Goal: Task Accomplishment & Management: Complete application form

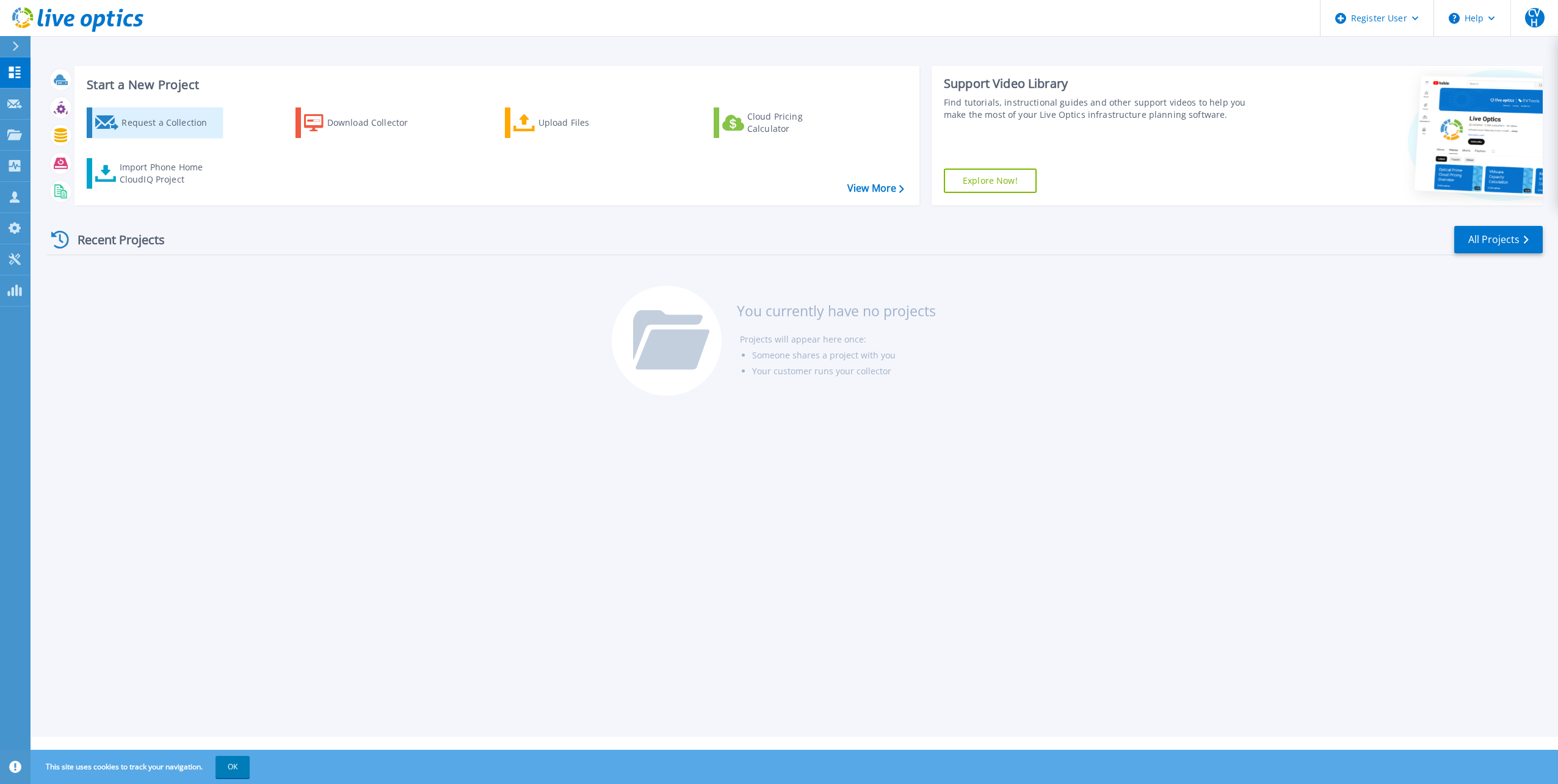
click at [159, 123] on div "Request a Collection" at bounding box center [170, 122] width 98 height 24
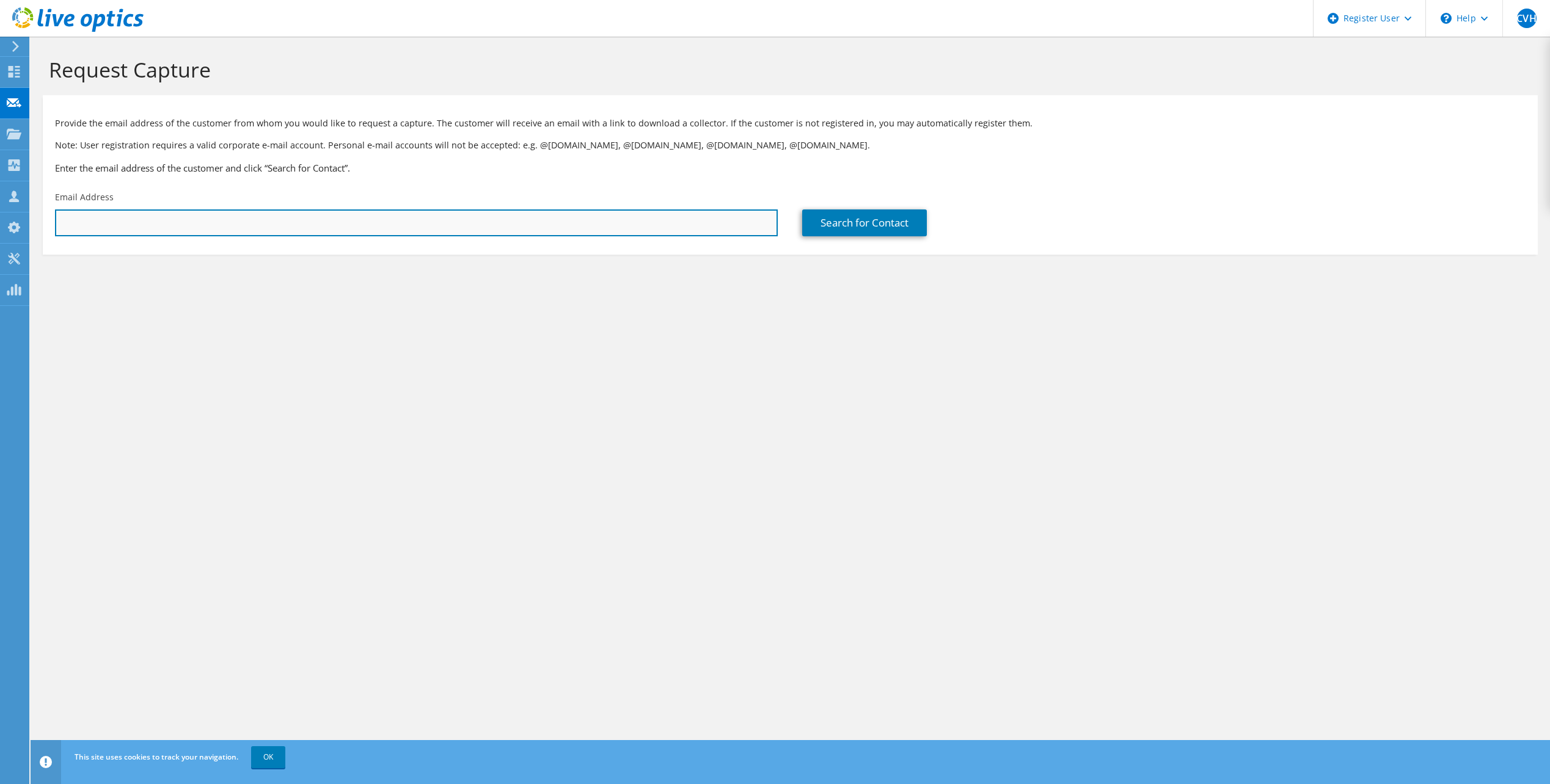
paste input ""[PERSON_NAME]" <[EMAIL_ADDRESS][PERSON_NAME][DOMAIN_NAME]>"
type input "[EMAIL_ADDRESS][PERSON_NAME][DOMAIN_NAME]"
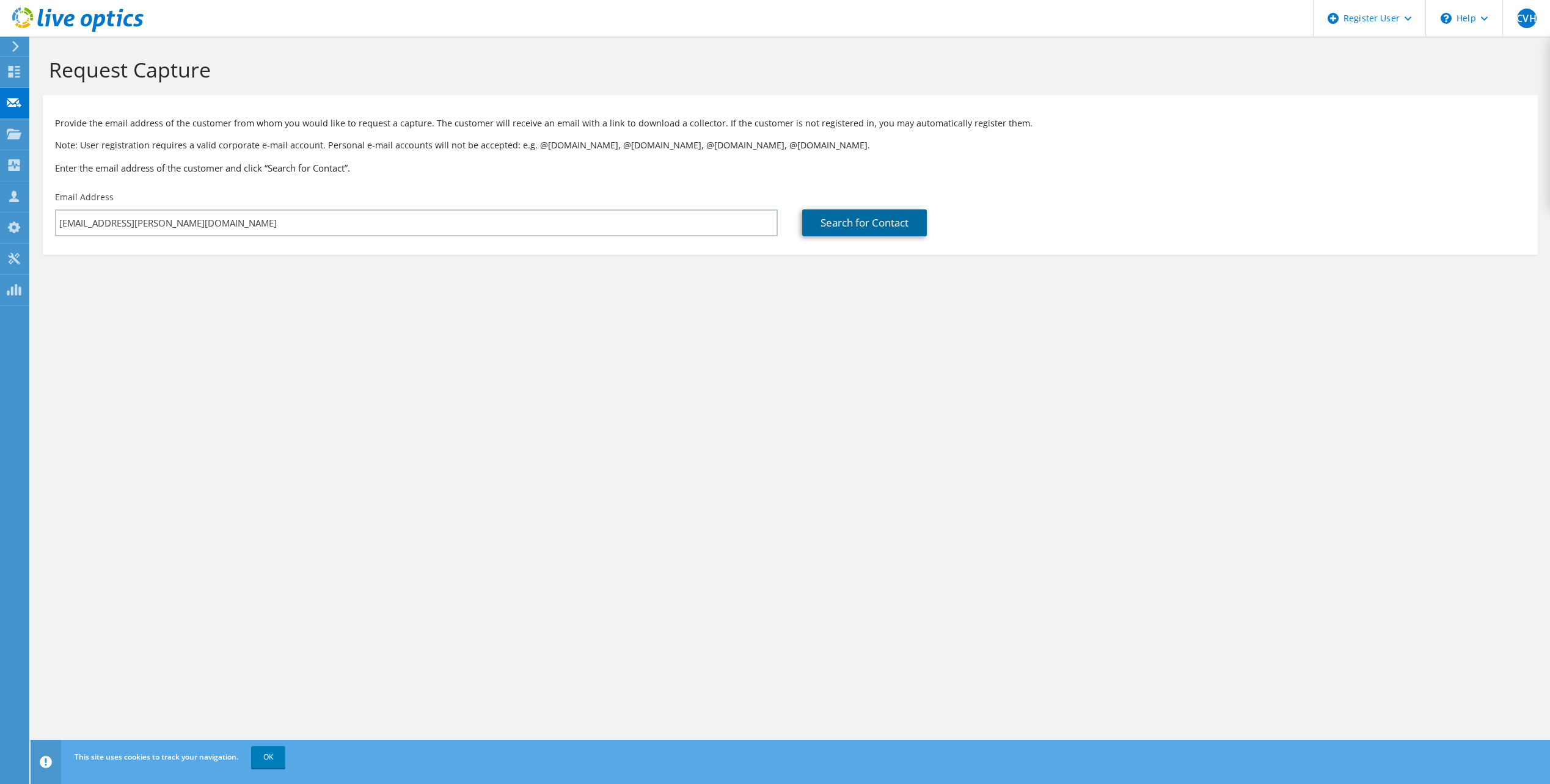
click at [885, 218] on link "Search for Contact" at bounding box center [864, 222] width 125 height 27
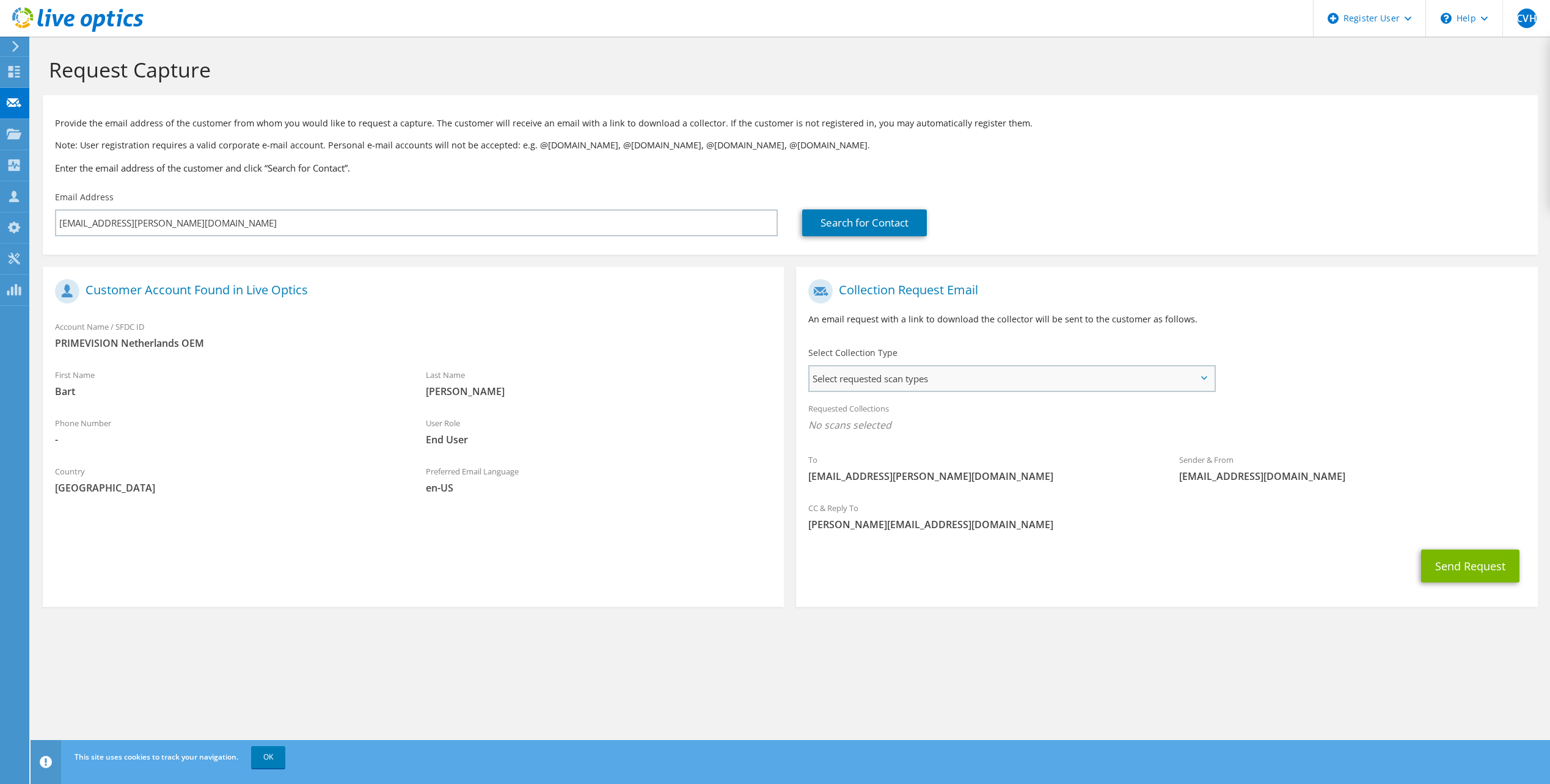
click at [934, 381] on span "Select requested scan types" at bounding box center [1011, 379] width 404 height 24
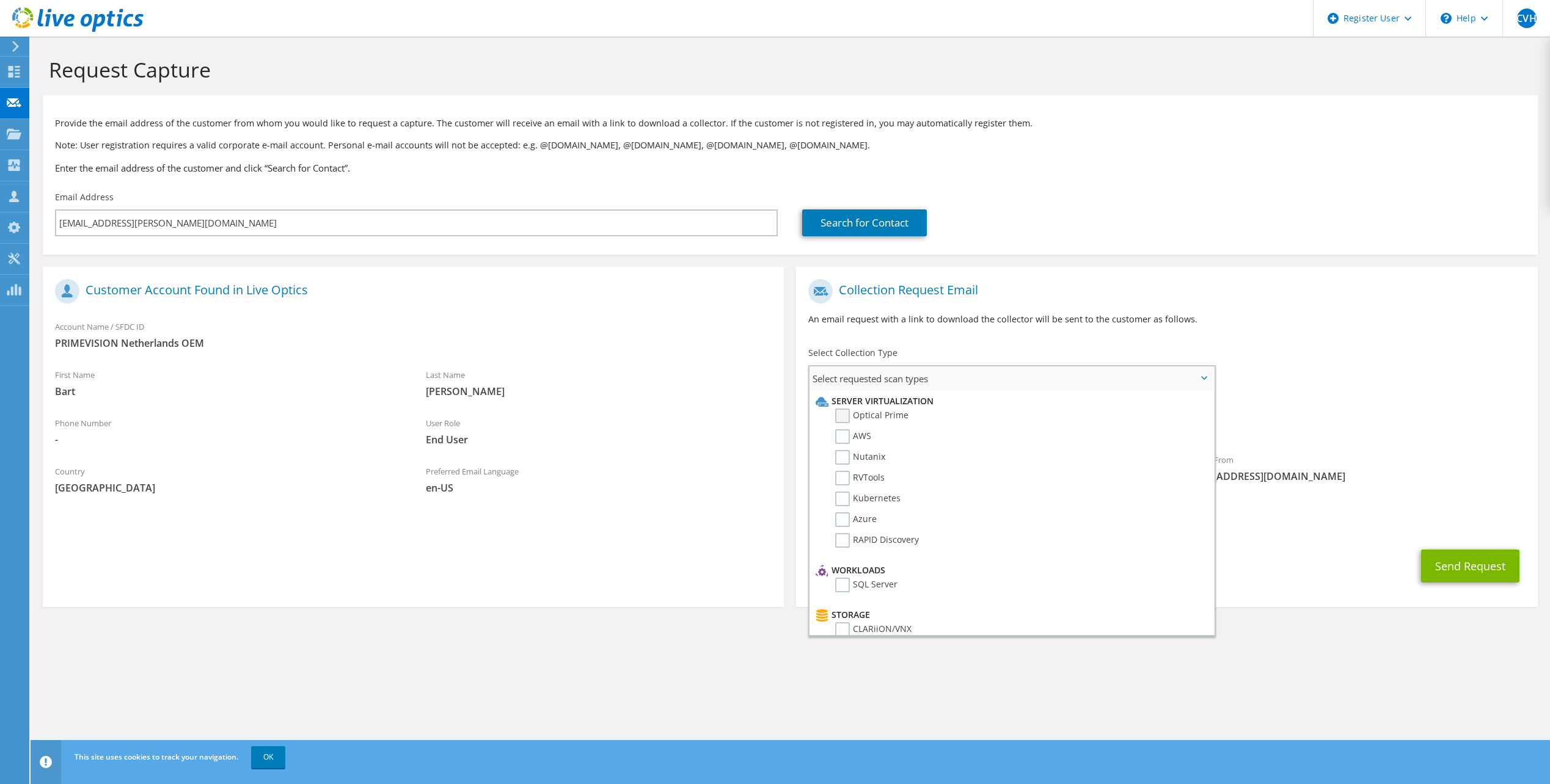
click at [842, 416] on label "Optical Prime" at bounding box center [871, 416] width 73 height 15
click at [0, 0] on input "Optical Prime" at bounding box center [0, 0] width 0 height 0
click at [1354, 239] on div "Search for Contact" at bounding box center [1163, 214] width 747 height 57
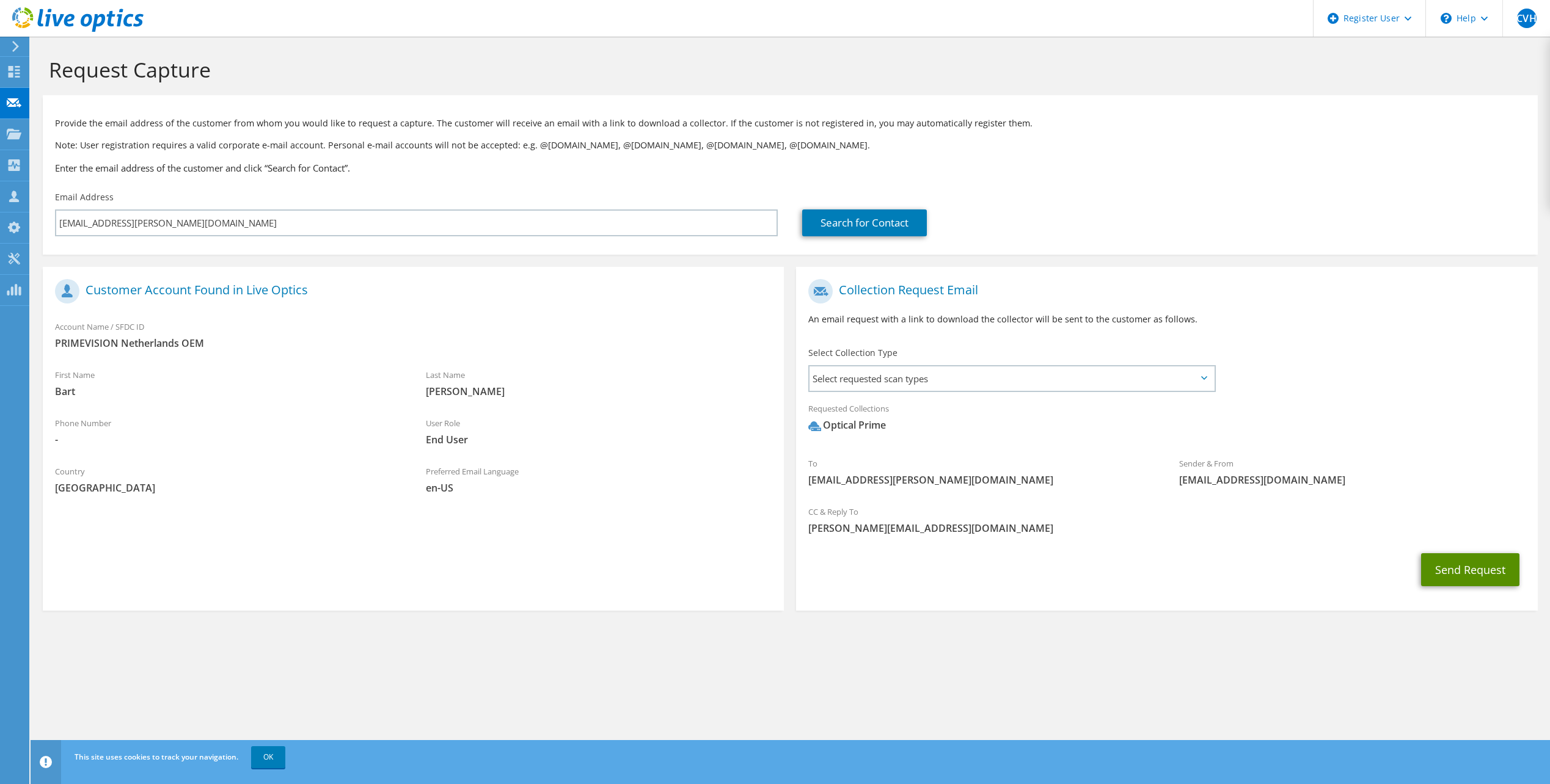
click at [1460, 571] on button "Send Request" at bounding box center [1469, 570] width 98 height 33
